Goal: Transaction & Acquisition: Purchase product/service

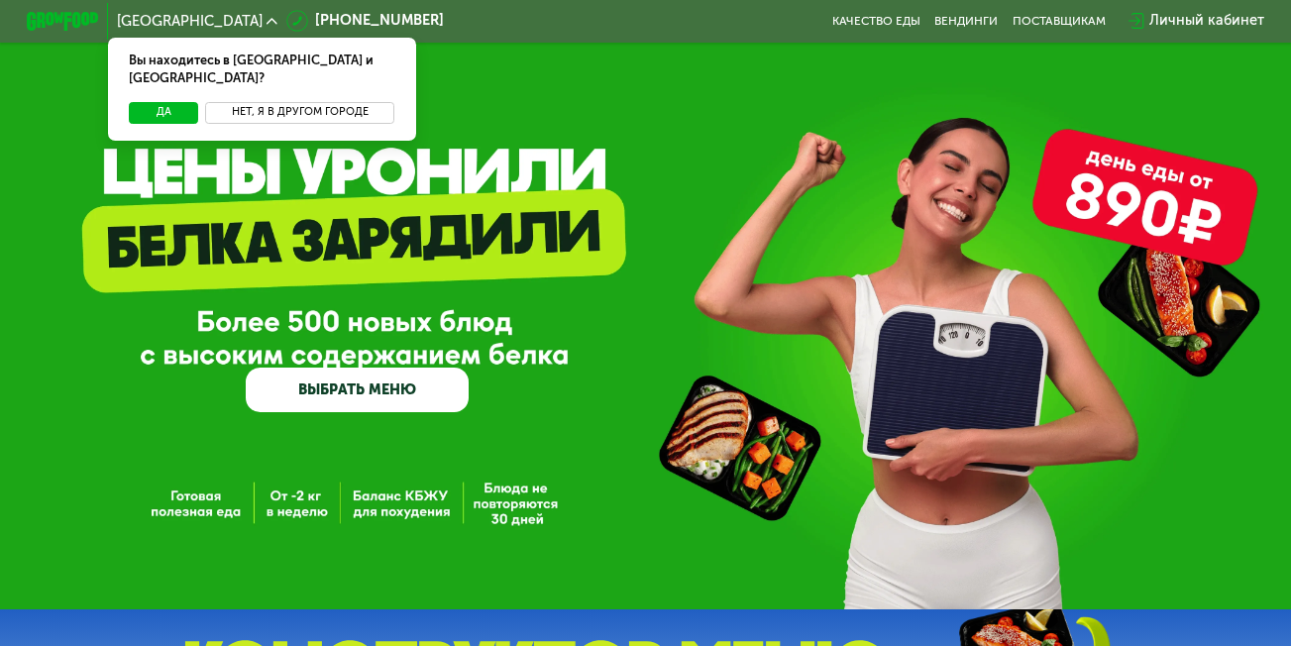
click at [291, 102] on button "Нет, я в другом городе" at bounding box center [299, 113] width 189 height 22
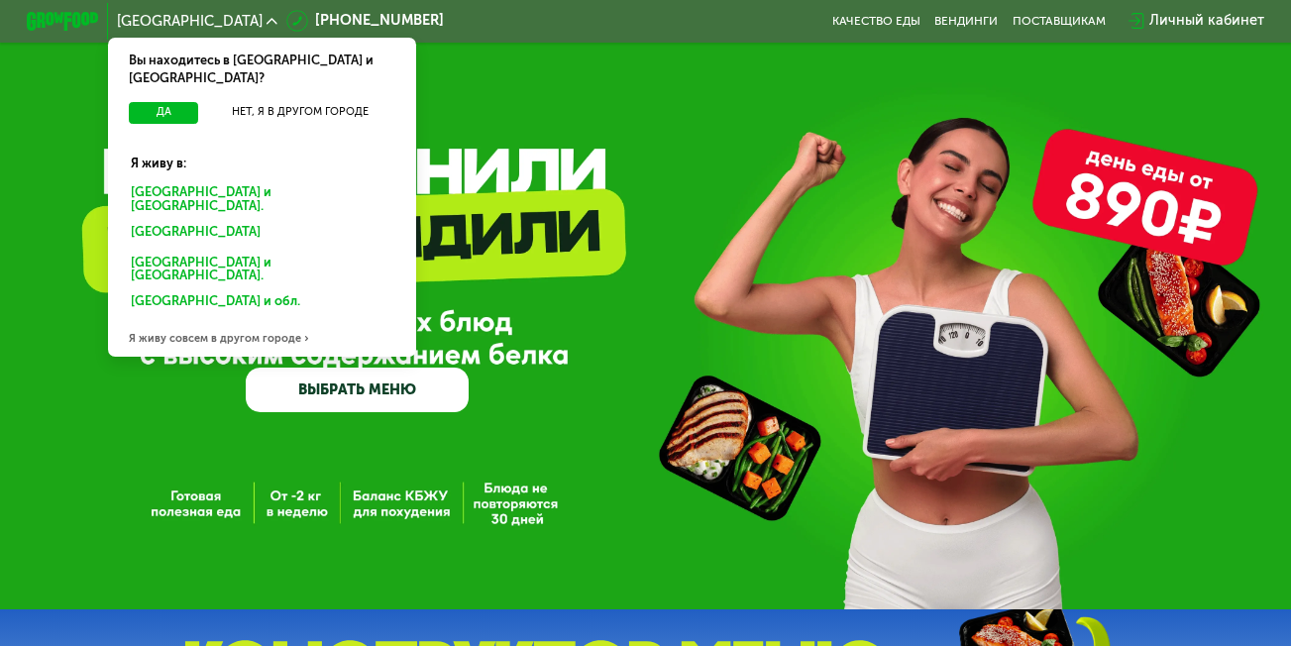
click at [226, 219] on div "Санкт-Петербурге и обл." at bounding box center [257, 233] width 279 height 29
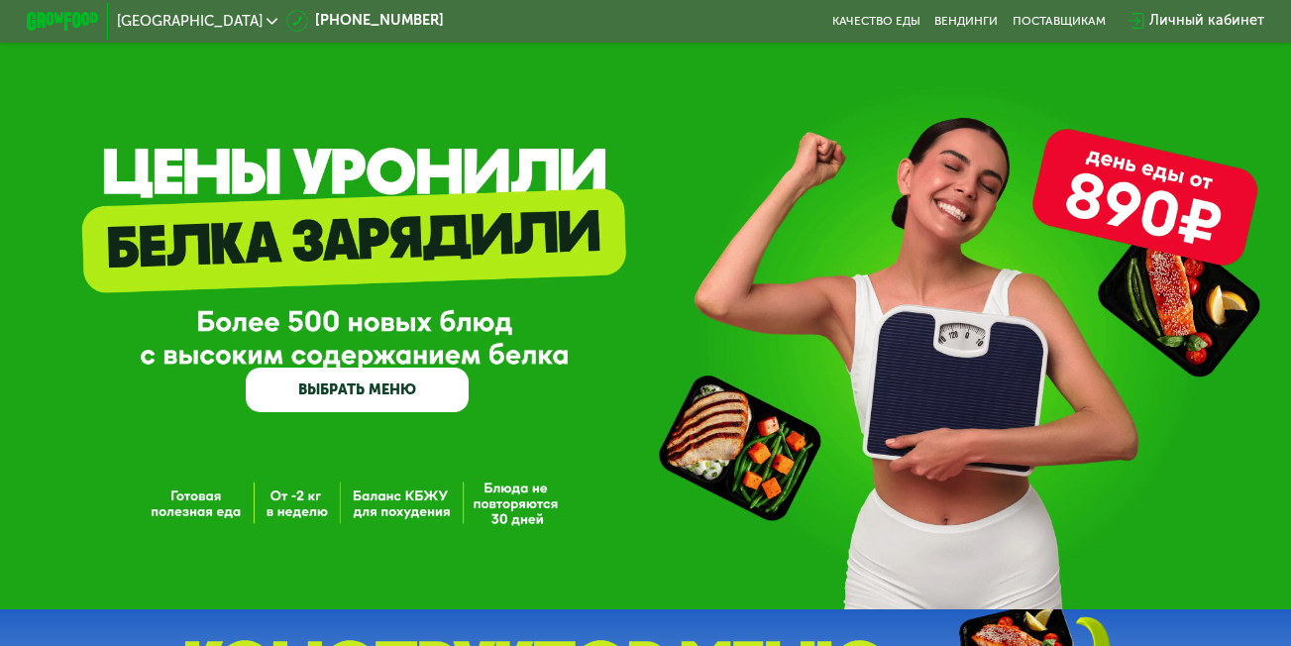
click at [361, 400] on link "ВЫБРАТЬ МЕНЮ" at bounding box center [357, 390] width 223 height 45
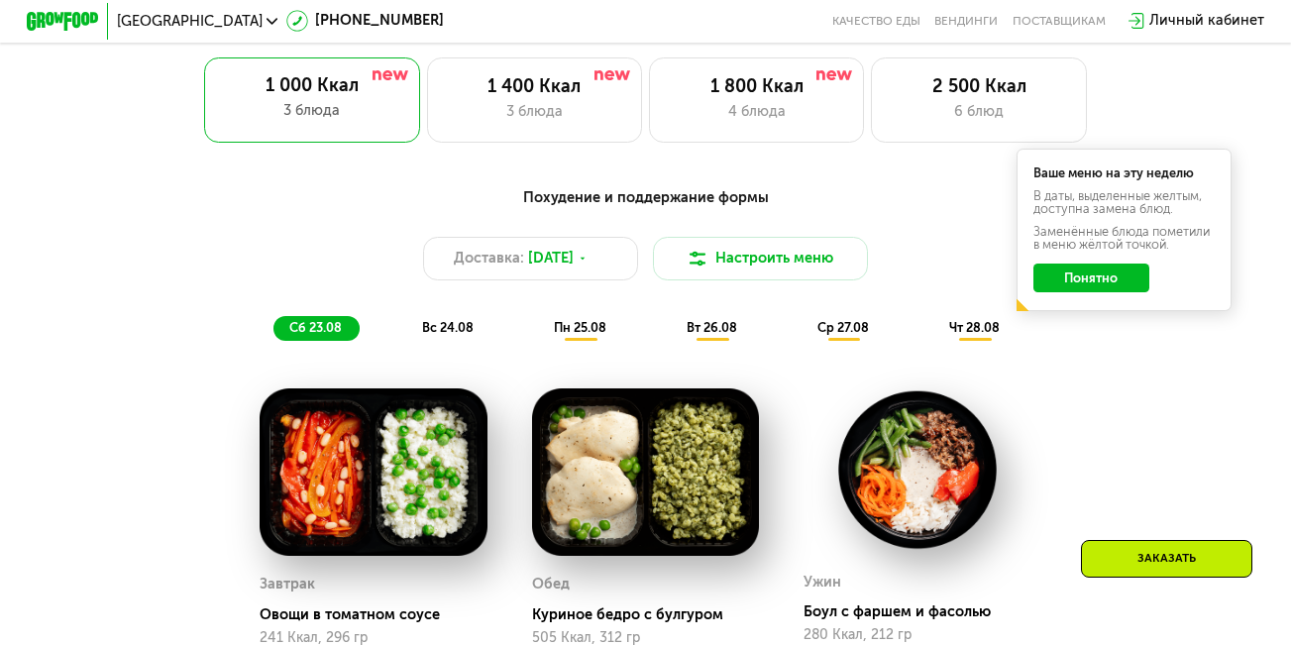
scroll to position [845, 0]
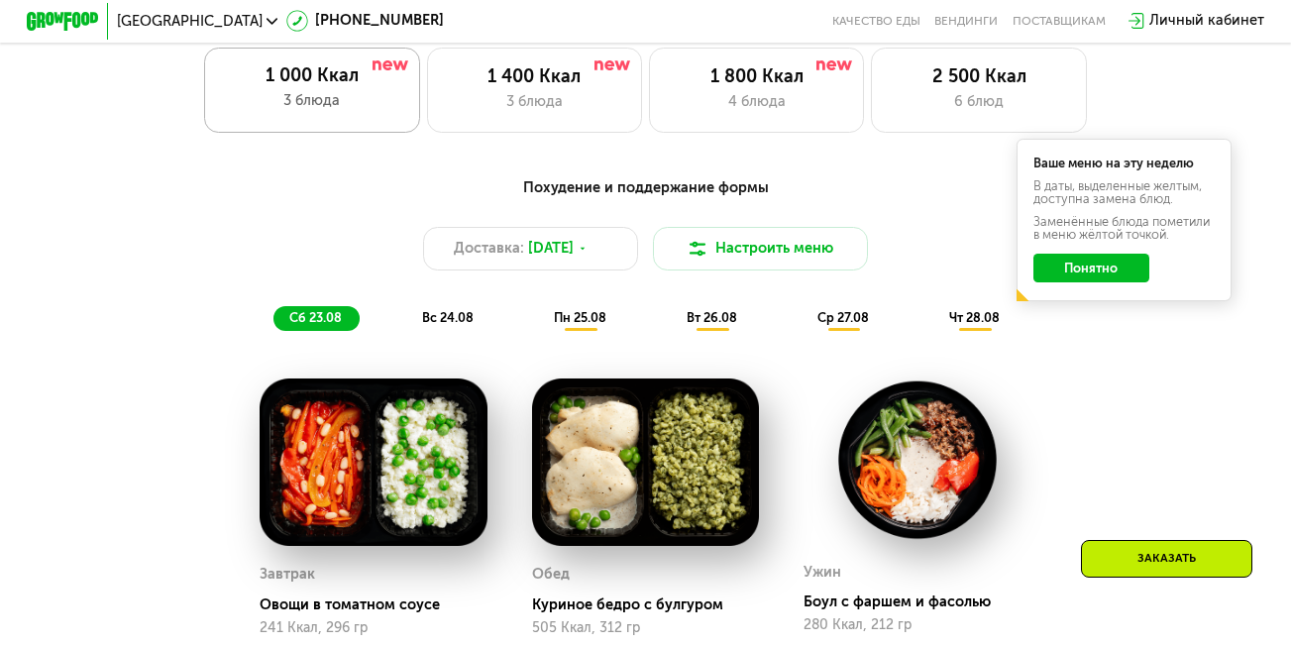
click at [375, 107] on div "3 блюда" at bounding box center [312, 101] width 179 height 22
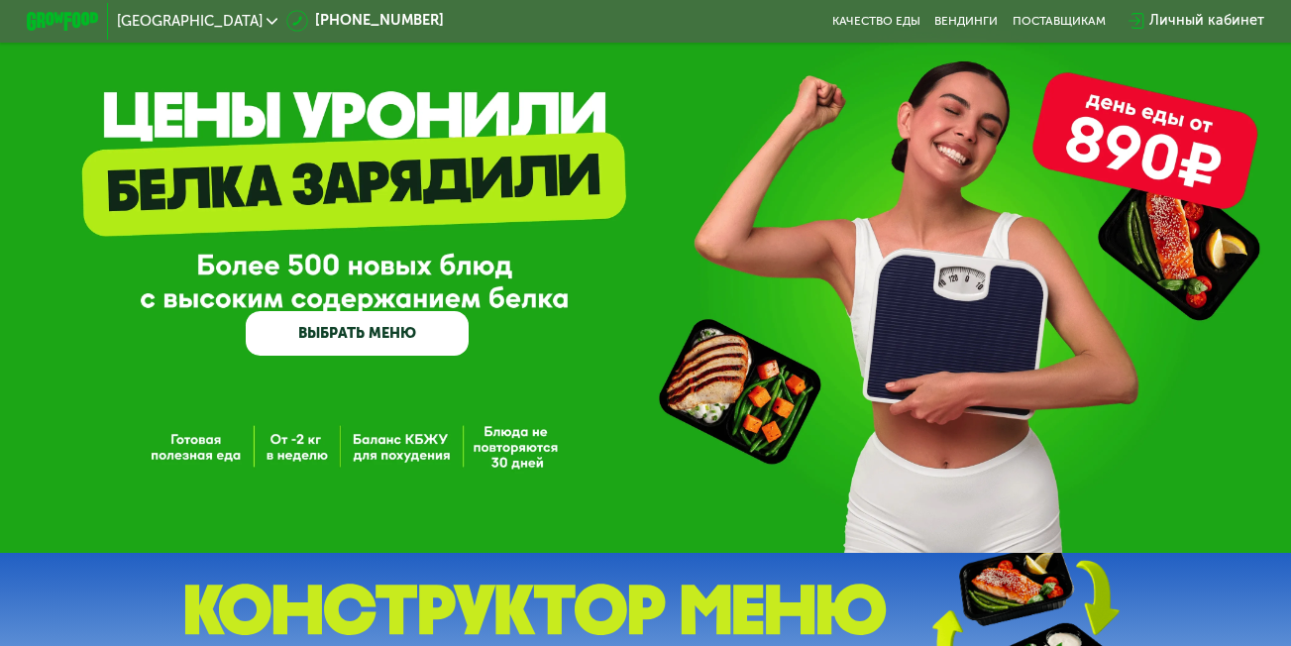
scroll to position [0, 0]
